Goal: Navigation & Orientation: Find specific page/section

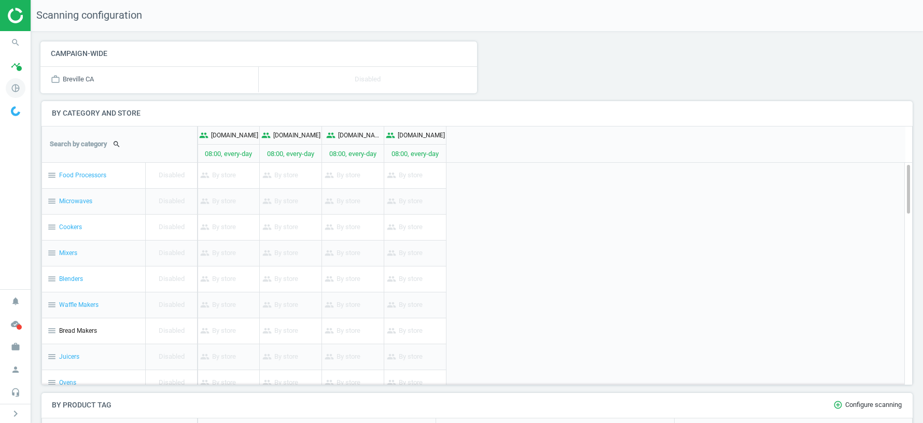
click at [15, 84] on icon "pie_chart_outlined" at bounding box center [16, 88] width 20 height 20
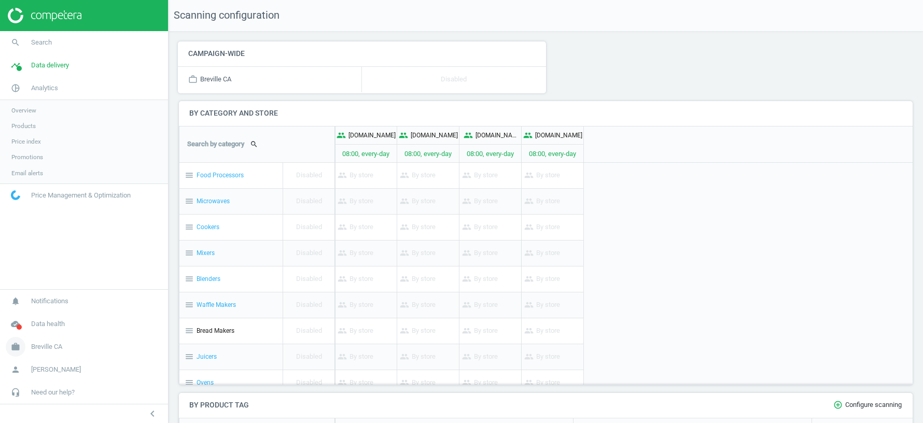
click at [44, 349] on span "Breville CA" at bounding box center [46, 346] width 31 height 9
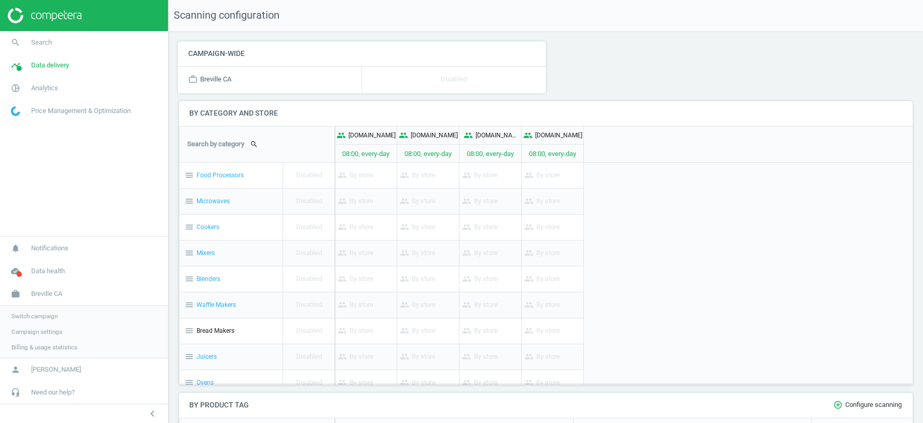
click at [39, 312] on span "Switch campaign" at bounding box center [34, 316] width 46 height 8
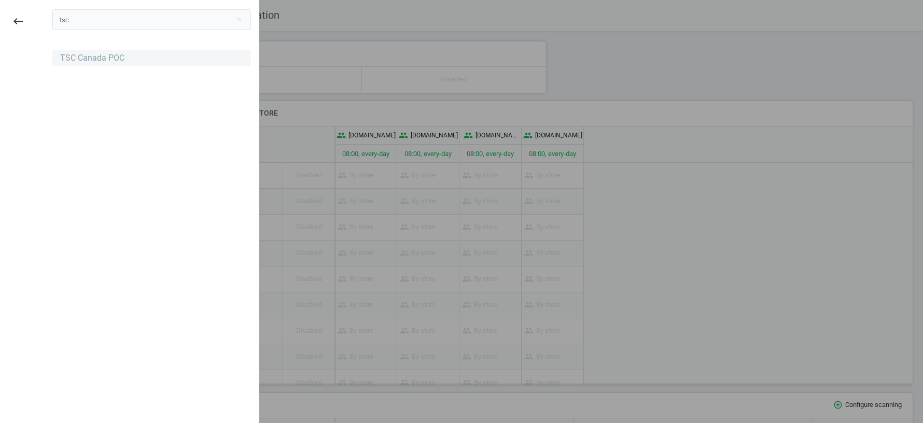
type input "tsc"
click at [105, 58] on div "TSC Canada POC" at bounding box center [92, 57] width 64 height 11
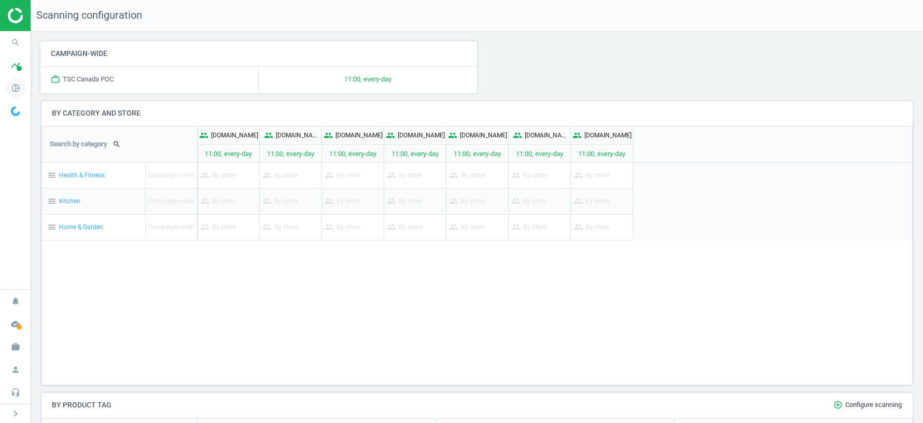
click at [16, 90] on icon "pie_chart_outlined" at bounding box center [16, 88] width 20 height 20
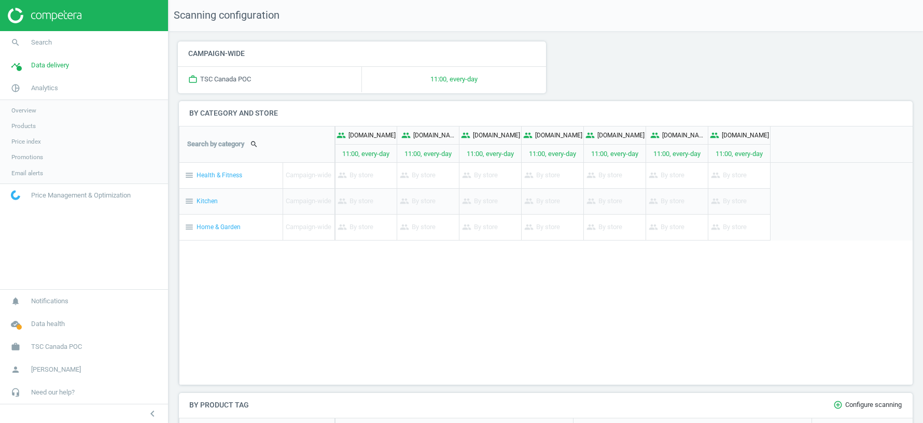
click at [28, 126] on span "Products" at bounding box center [23, 126] width 24 height 8
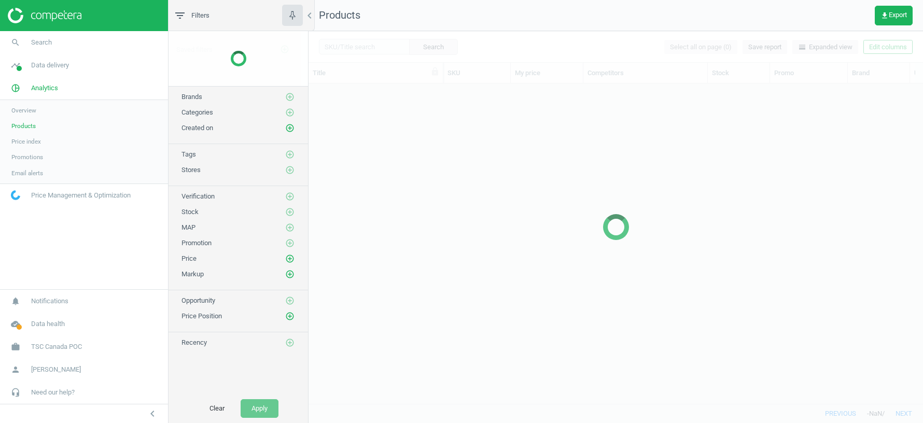
scroll to position [321, 615]
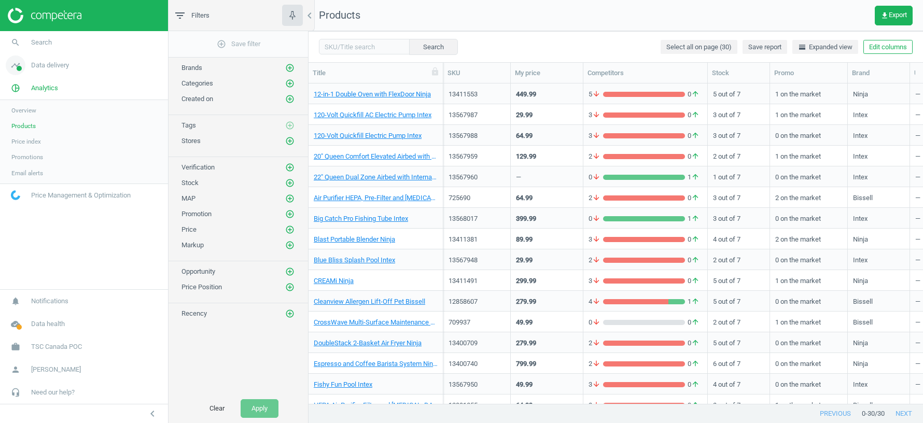
click at [69, 74] on link "timeline Data delivery" at bounding box center [84, 65] width 168 height 23
click at [26, 147] on span "Stores" at bounding box center [20, 150] width 18 height 8
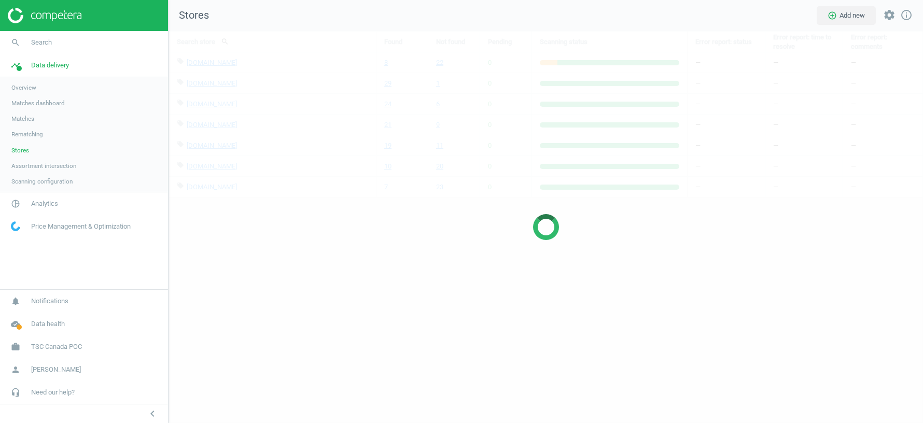
scroll to position [392, 755]
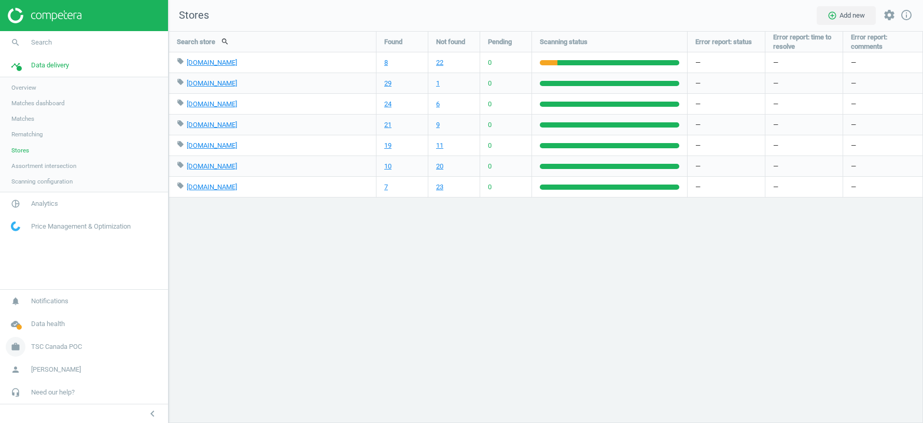
click at [54, 347] on span "TSC Canada POC" at bounding box center [56, 346] width 51 height 9
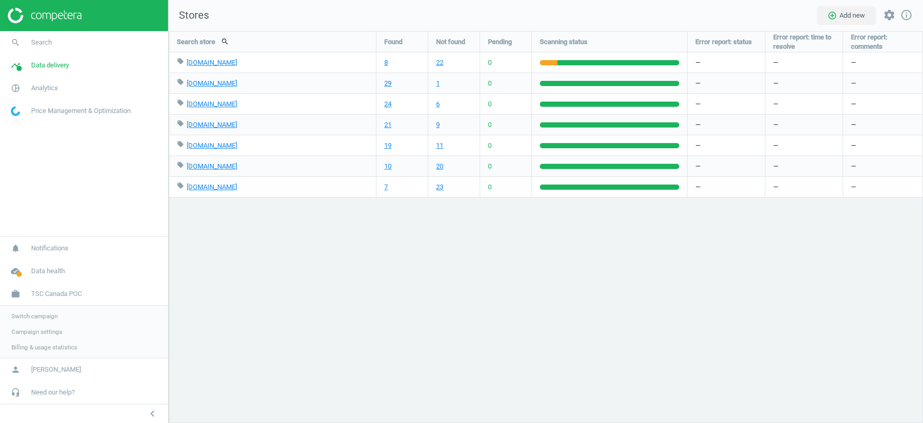
click at [46, 324] on link "Switch campaign" at bounding box center [84, 317] width 168 height 16
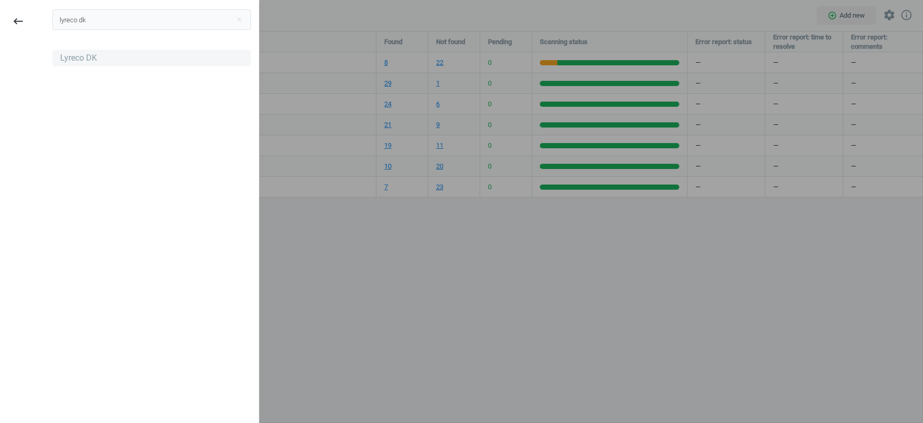
type input "lyreco dk"
click at [89, 58] on div "Lyreco DK" at bounding box center [78, 57] width 37 height 11
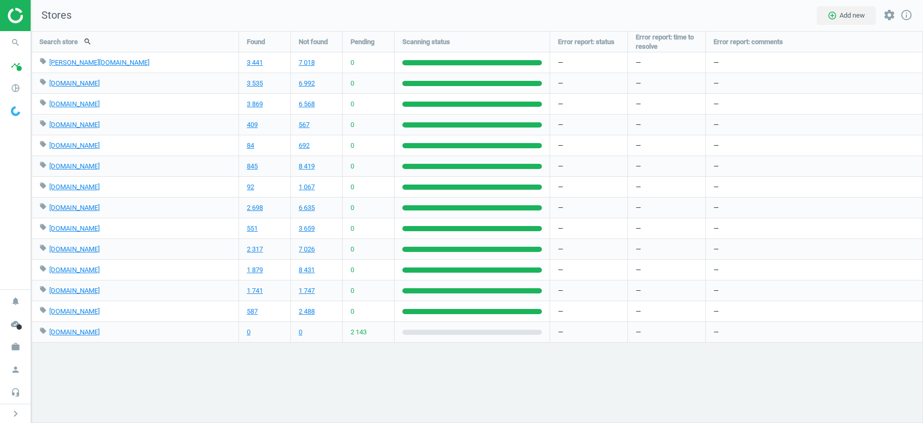
scroll to position [392, 892]
